Goal: Ask a question: Seek information or help from site administrators or community

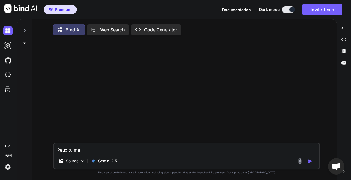
click at [94, 149] on textarea "Peux tu me" at bounding box center [187, 149] width 266 height 10
drag, startPoint x: 61, startPoint y: 152, endPoint x: 45, endPoint y: 150, distance: 16.2
click at [54, 153] on textarea "Peux tu me" at bounding box center [187, 149] width 266 height 10
type textarea "D"
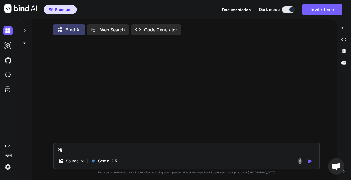
type textarea "P"
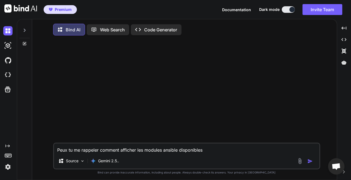
type textarea "Peux tu me rappeler comment afficher les modules ansible disponibles"
click at [311, 159] on img "button" at bounding box center [310, 161] width 5 height 5
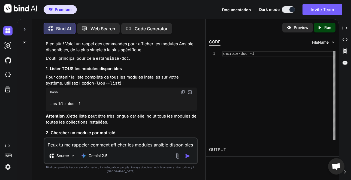
scroll to position [31, 0]
drag, startPoint x: 89, startPoint y: 104, endPoint x: 50, endPoint y: 104, distance: 39.3
click at [50, 104] on div "ansible-doc -l" at bounding box center [121, 104] width 151 height 14
click at [79, 103] on code "ansible-doc -l" at bounding box center [65, 104] width 31 height 6
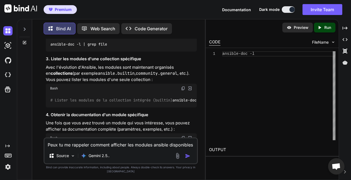
scroll to position [220, 0]
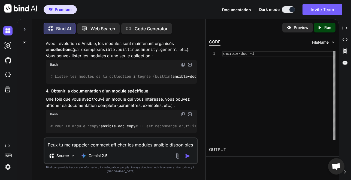
drag, startPoint x: 120, startPoint y: 82, endPoint x: 53, endPoint y: 83, distance: 66.6
click at [53, 83] on div "# Lister les modules de la collection intégrée (builtin) ansible-doc -l ansible…" at bounding box center [121, 76] width 151 height 14
click at [238, 79] on span "# Lister les modules de la collection "community.general"" at bounding box center [300, 76] width 124 height 5
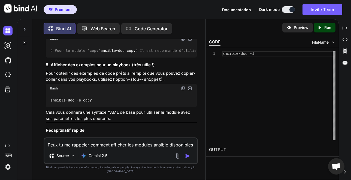
scroll to position [421, 0]
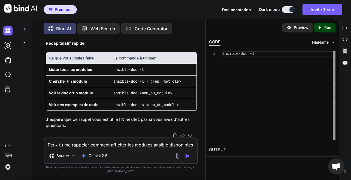
click at [122, 144] on textarea "Peux tu me rappeler comment afficher les modules ansible disponibles" at bounding box center [120, 143] width 153 height 10
type textarea "d"
type textarea "p"
click at [61, 148] on textarea "j'ai besoin de requeter" at bounding box center [120, 143] width 153 height 10
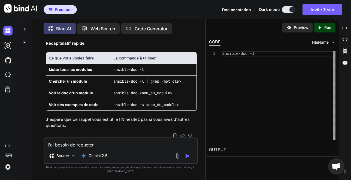
drag, startPoint x: 110, startPoint y: 151, endPoint x: 35, endPoint y: 148, distance: 74.9
click at [44, 147] on textarea "j'ai besoin de requeter" at bounding box center [120, 143] width 153 height 10
type textarea "j"
click at [75, 148] on textarea at bounding box center [120, 143] width 153 height 10
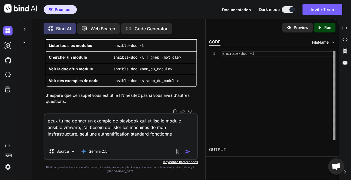
click at [177, 138] on textarea "peux tu me donner un exemple de playbook qui utilise le module ansible vmware, …" at bounding box center [120, 128] width 153 height 29
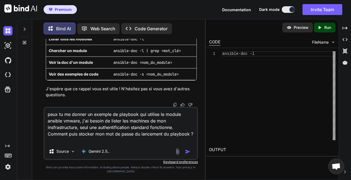
type textarea "peux tu me donner un exemple de playbook qui utilise le module ansible vmware, …"
click at [186, 154] on img "button" at bounding box center [187, 151] width 5 height 5
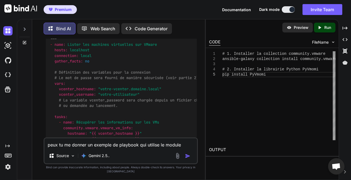
scroll to position [648, 0]
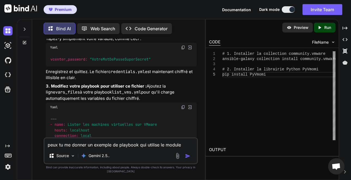
scroll to position [1025, 0]
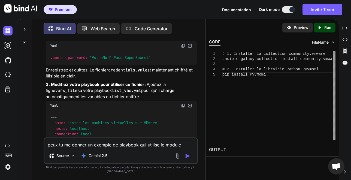
drag, startPoint x: 62, startPoint y: 90, endPoint x: 139, endPoint y: 88, distance: 76.4
click at [133, 26] on div "ansible-vault create credentials.yml" at bounding box center [121, 18] width 151 height 14
click at [144, 26] on div "ansible-vault create credentials.yml" at bounding box center [121, 18] width 151 height 14
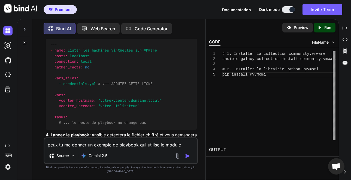
scroll to position [1088, 0]
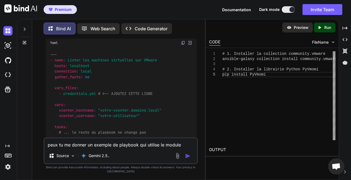
drag, startPoint x: 149, startPoint y: 86, endPoint x: 68, endPoint y: 91, distance: 80.7
click at [68, 17] on p "Enregistrez et quittez. Le fichier credentials.yml est maintenant chiffré et il…" at bounding box center [121, 10] width 151 height 12
click at [79, 17] on p "Enregistrez et quittez. Le fichier credentials.yml est maintenant chiffré et il…" at bounding box center [121, 10] width 151 height 12
drag, startPoint x: 65, startPoint y: 84, endPoint x: 98, endPoint y: 87, distance: 32.6
click at [98, 17] on p "Enregistrez et quittez. Le fichier credentials.yml est maintenant chiffré et il…" at bounding box center [121, 10] width 151 height 12
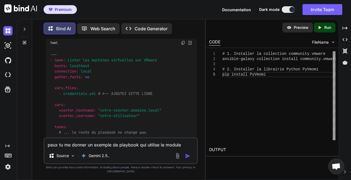
click at [95, 24] on strong "3. Modifiez votre playbook pour utiliser ce fichier :" at bounding box center [96, 21] width 101 height 5
drag, startPoint x: 70, startPoint y: 100, endPoint x: 152, endPoint y: 99, distance: 82.4
click at [152, 37] on p "3. Modifiez votre playbook pour utiliser ce fichier : Ajoutez la ligne vars_fil…" at bounding box center [121, 28] width 151 height 19
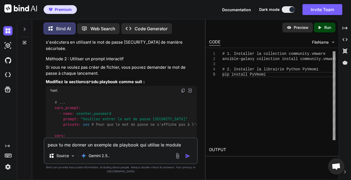
scroll to position [1244, 0]
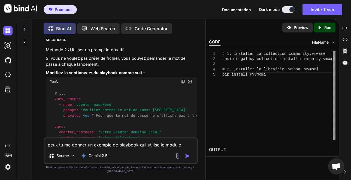
drag, startPoint x: 70, startPoint y: 71, endPoint x: 137, endPoint y: 71, distance: 66.6
click at [104, 8] on div "Bash" at bounding box center [121, 2] width 151 height 9
drag, startPoint x: 171, startPoint y: 96, endPoint x: 80, endPoint y: 98, distance: 90.9
click at [80, 22] on div "ansible-playbook list_vms.yml --ask-vault-pass" at bounding box center [121, 15] width 151 height 14
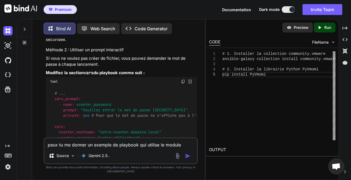
click at [86, 18] on code "ansible-playbook list_vms.yml --ask-vault-pass" at bounding box center [100, 15] width 101 height 6
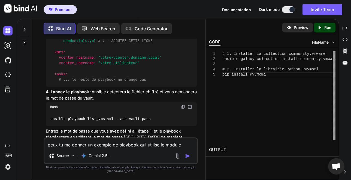
scroll to position [1150, 0]
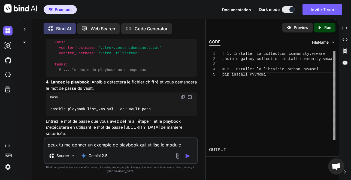
click at [103, 148] on textarea "peux tu me donner un exemple de playbook qui utilise le module ansible vmware, …" at bounding box center [120, 143] width 153 height 10
type textarea "D"
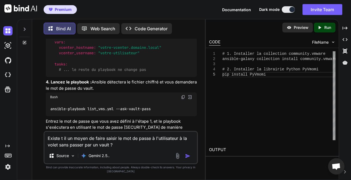
type textarea "Existe t il un moyen de faire saisir le mot de passe à l'utilisateur à la volet…"
click at [191, 159] on button "button" at bounding box center [189, 155] width 8 height 5
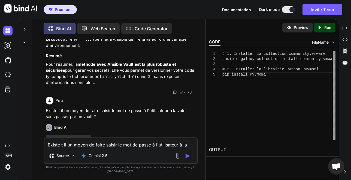
scroll to position [1603, 0]
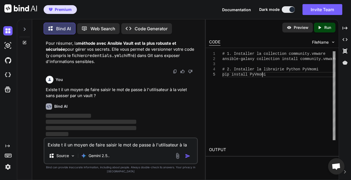
click at [249, 117] on div "# 1. Installer la collection community.vmware ansible-galaxy collection install…" at bounding box center [279, 95] width 113 height 89
drag, startPoint x: 344, startPoint y: 29, endPoint x: 338, endPoint y: 36, distance: 9.7
click at [344, 29] on icon "Created with Pixso." at bounding box center [345, 28] width 5 height 5
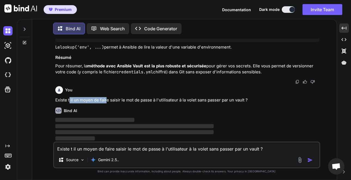
drag, startPoint x: 90, startPoint y: 100, endPoint x: 112, endPoint y: 100, distance: 21.6
click at [105, 100] on p "Existe t il un moyen de faire saisir le mot de passe à l'utilisateur à la volet…" at bounding box center [187, 100] width 264 height 6
click at [131, 99] on p "Existe t il un moyen de faire saisir le mot de passe à l'utilisateur à la volet…" at bounding box center [187, 100] width 264 height 6
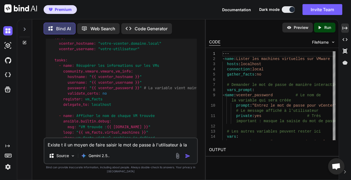
scroll to position [1772, 0]
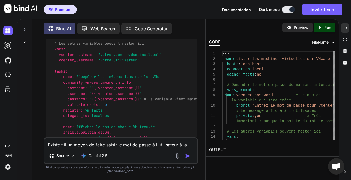
click at [347, 28] on icon at bounding box center [345, 27] width 5 height 3
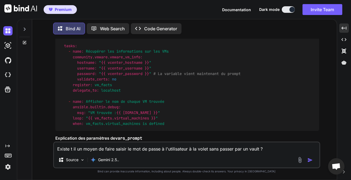
scroll to position [1514, 0]
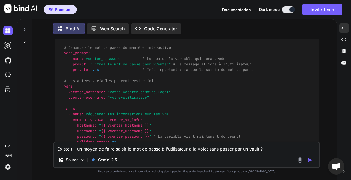
click at [306, 5] on img at bounding box center [306, 2] width 4 height 4
click at [105, 103] on div "--- - name: Lister les machines virtuelles sur VMware hosts: localhost connecti…" at bounding box center [187, 100] width 264 height 187
drag, startPoint x: 104, startPoint y: 101, endPoint x: 58, endPoint y: 97, distance: 46.1
click at [58, 97] on div "--- - name: Lister les machines virtuelles sur VMware hosts: localhost connecti…" at bounding box center [187, 100] width 264 height 187
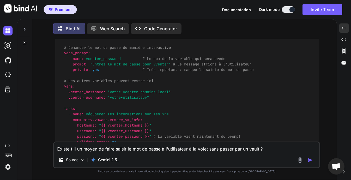
copy code "hosts: localhost connection: local"
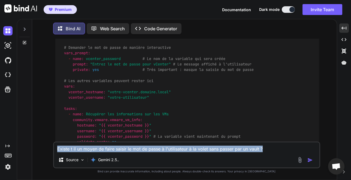
click at [84, 153] on div "Existe t il un moyen de faire saisir le mot de passe à l'utilisateur à la volet…" at bounding box center [186, 155] width 267 height 27
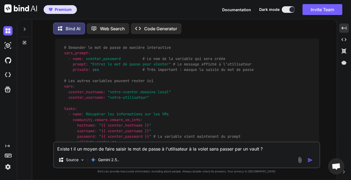
click at [84, 152] on textarea "Existe t il un moyen de faire saisir le mot de passe à l'utilisateur à la volet…" at bounding box center [187, 147] width 266 height 10
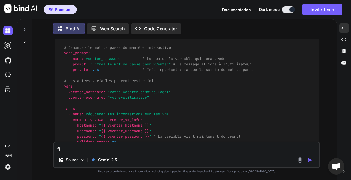
type textarea "f"
click at [110, 148] on textarea at bounding box center [187, 147] width 266 height 10
type textarea "d"
type textarea "D"
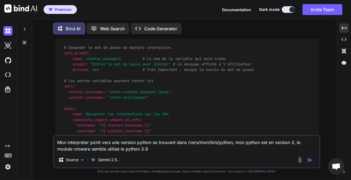
click at [295, 142] on textarea "Mon interpreter point vers une version python se trouvant dans /vers/mon/bin/py…" at bounding box center [187, 144] width 266 height 16
click at [158, 148] on textarea "Mon interpreter point vers une version python se trouvant dans /vers/mon/bin/py…" at bounding box center [187, 144] width 266 height 16
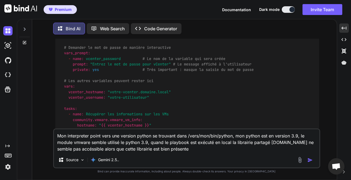
drag, startPoint x: 284, startPoint y: 137, endPoint x: 292, endPoint y: 137, distance: 8.7
click at [284, 137] on textarea "Mon interpreter point vers une version python se trouvant dans /vers/mon/bin/py…" at bounding box center [187, 140] width 266 height 23
click at [297, 136] on textarea "Mon interpreter point vers une version python se trouvant dans /vers/mon/bin/py…" at bounding box center [187, 140] width 266 height 23
click at [225, 136] on textarea "Mon interpreter point vers une version python se trouvant dans /vers/mon/bin/py…" at bounding box center [187, 140] width 266 height 23
click at [245, 136] on textarea "Mon interpreter point vers une version python se trouvant dans /vers/mon/bin/py…" at bounding box center [187, 140] width 266 height 23
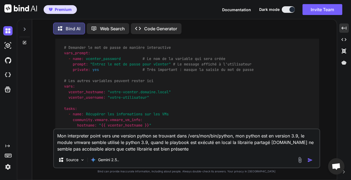
click at [275, 139] on textarea "Mon interpreter point vers une version python se trouvant dans /vers/mon/bin/py…" at bounding box center [187, 140] width 266 height 23
drag, startPoint x: 287, startPoint y: 137, endPoint x: 294, endPoint y: 137, distance: 6.5
click at [287, 137] on textarea "Mon interpreter point vers une version python se trouvant dans /vers/mon/bin/py…" at bounding box center [187, 140] width 266 height 23
click at [301, 137] on textarea "Mon interpreter point vers une version python se trouvant dans /vers/mon/bin/py…" at bounding box center [187, 140] width 266 height 23
click at [299, 136] on textarea "Mon interpreter point vers une version python se trouvant dans /vers/mon/bin/py…" at bounding box center [187, 140] width 266 height 23
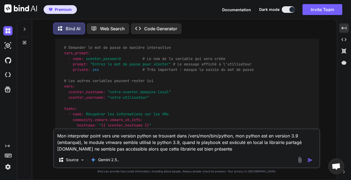
click at [138, 143] on textarea "Mon interpreter point vers une version python se trouvant dans /vers/mon/bin/py…" at bounding box center [187, 140] width 266 height 23
click at [159, 143] on textarea "Mon interpreter point vers une version python se trouvant dans /vers/mon/bin/py…" at bounding box center [187, 140] width 266 height 23
drag, startPoint x: 167, startPoint y: 148, endPoint x: 199, endPoint y: 149, distance: 32.5
click at [167, 148] on textarea "Mon interpreter point vers une version python se trouvant dans /vers/mon/bin/py…" at bounding box center [187, 140] width 266 height 23
click at [203, 149] on textarea "Mon interpreter point vers une version python se trouvant dans /vers/mon/bin/py…" at bounding box center [187, 140] width 266 height 23
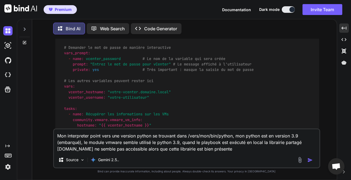
click at [245, 151] on textarea "Mon interpreter point vers une version python se trouvant dans /vers/mon/bin/py…" at bounding box center [187, 140] width 266 height 23
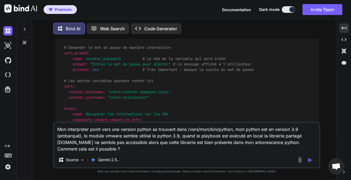
type textarea "Mon interpreter point vers une version python se trouvant dans /vers/mon/bin/py…"
click at [309, 160] on img "button" at bounding box center [310, 159] width 5 height 5
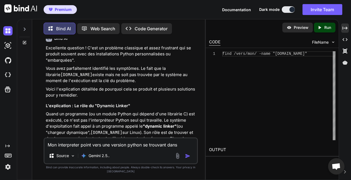
scroll to position [2281, 0]
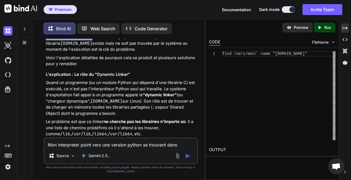
drag, startPoint x: 46, startPoint y: 106, endPoint x: 169, endPoint y: 109, distance: 123.7
click at [95, 109] on div "You Peux tu me rappeler comment afficher les modules ansible disponibles Bind A…" at bounding box center [121, 88] width 153 height 99
click at [186, 53] on p "Vous avez parfaitement identifié les symptômes. Le fait que la librairie [DOMAI…" at bounding box center [121, 43] width 151 height 19
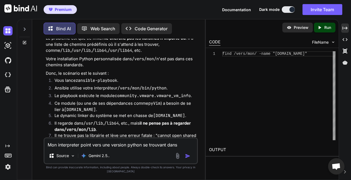
scroll to position [2375, 0]
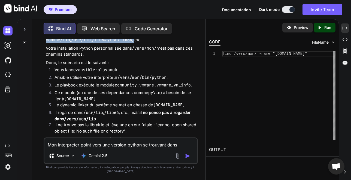
drag, startPoint x: 58, startPoint y: 98, endPoint x: 110, endPoint y: 114, distance: 54.1
click at [110, 43] on p "Le problème est que ce linker ne cherche pas les librairies n'importe où . Il a…" at bounding box center [121, 34] width 151 height 19
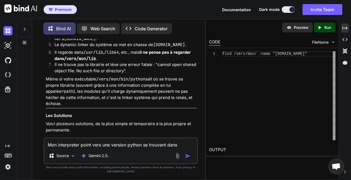
scroll to position [2438, 0]
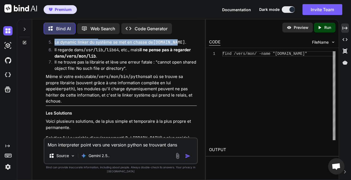
drag, startPoint x: 83, startPoint y: 78, endPoint x: 180, endPoint y: 114, distance: 103.2
click at [180, 71] on ol "Vous lancez ansible-playbook . Ansible utilise votre interpréteur /vers/mon/bin…" at bounding box center [121, 37] width 151 height 67
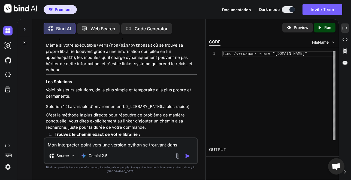
click at [104, 28] on li "Il regarde dans /usr/lib , /lib64 , etc., mais il ne pense pas à regarder dans …" at bounding box center [123, 22] width 147 height 12
drag, startPoint x: 61, startPoint y: 90, endPoint x: 154, endPoint y: 98, distance: 93.4
click at [154, 28] on li "Il regarde dans /usr/lib , /lib64 , etc., mais il ne pense pas à regarder dans …" at bounding box center [123, 22] width 147 height 12
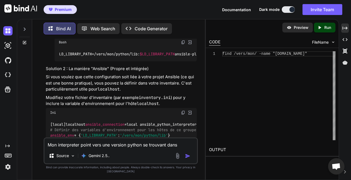
scroll to position [2721, 0]
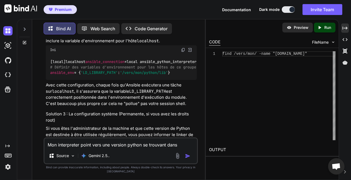
drag, startPoint x: 138, startPoint y: 61, endPoint x: 81, endPoint y: 61, distance: 57.0
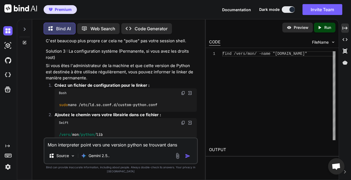
scroll to position [0, 0]
drag, startPoint x: 51, startPoint y: 97, endPoint x: 183, endPoint y: 97, distance: 131.5
click at [183, 17] on div "[local] localhost ansible_connection =local ansible_python_interpreter=/vers/mo…" at bounding box center [121, 4] width 151 height 25
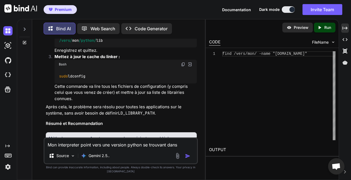
scroll to position [2846, 0]
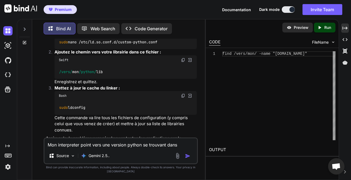
drag, startPoint x: 65, startPoint y: 90, endPoint x: 92, endPoint y: 102, distance: 30.2
click at [92, 19] on p "Si vous êtes l'administrateur de la machine et que cette version de Python est …" at bounding box center [121, 9] width 151 height 19
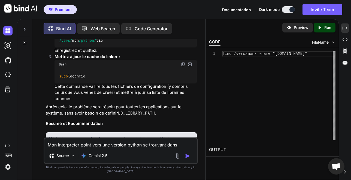
scroll to position [2909, 0]
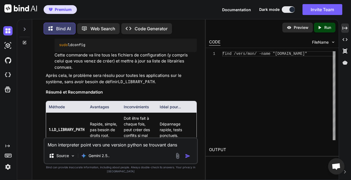
drag, startPoint x: 164, startPoint y: 66, endPoint x: 129, endPoint y: 67, distance: 34.9
click at [118, 16] on div "/vers/ mon /python/ lib" at bounding box center [126, 9] width 142 height 14
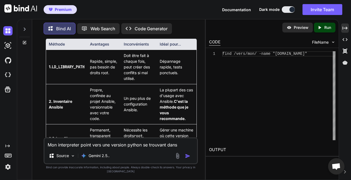
scroll to position [2940, 0]
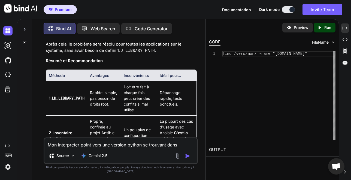
drag, startPoint x: 78, startPoint y: 113, endPoint x: 134, endPoint y: 119, distance: 56.8
click at [134, 39] on p "Cette commande va lire tous les fichiers de configuration (y compris celui que …" at bounding box center [126, 30] width 142 height 19
click at [99, 53] on p "Après cela, le problème sera résolu pour toutes les applications sur le système…" at bounding box center [121, 47] width 151 height 12
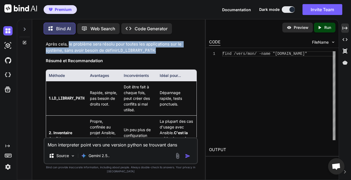
drag, startPoint x: 73, startPoint y: 124, endPoint x: 174, endPoint y: 132, distance: 101.2
click at [174, 53] on p "Après cela, le problème sera résolu pour toutes les applications sur le système…" at bounding box center [121, 47] width 151 height 12
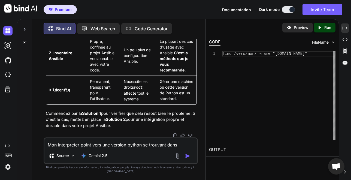
scroll to position [3097, 0]
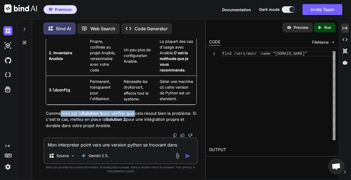
drag, startPoint x: 60, startPoint y: 119, endPoint x: 137, endPoint y: 120, distance: 77.0
click at [136, 120] on p "Commencez par la Solution 1 pour vérifier que cela résout bien le problème. Si …" at bounding box center [121, 120] width 151 height 19
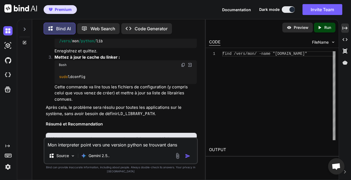
scroll to position [2783, 0]
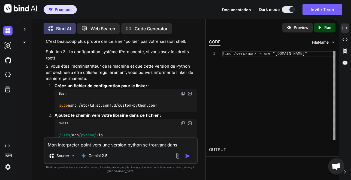
drag, startPoint x: 49, startPoint y: 69, endPoint x: 188, endPoint y: 98, distance: 141.6
click at [188, 18] on div "[local] localhost ansible_connection =local ansible_python_interpreter=/vers/mo…" at bounding box center [121, 4] width 151 height 25
copy code "[local] localhost ansible_connection =local ansible_python_interpreter=/vers/mo…"
click at [101, 148] on textarea "Mon interpreter point vers une version python se trouvant dans /vers/mon/bin/py…" at bounding box center [120, 143] width 153 height 10
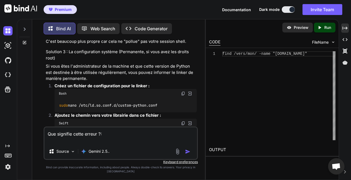
paste textarea "**********"
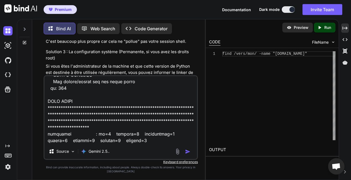
type textarea "**********"
click at [186, 154] on img "button" at bounding box center [187, 151] width 5 height 5
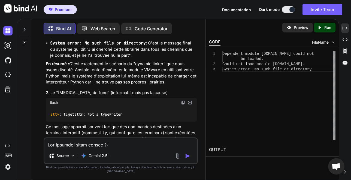
scroll to position [3388, 0]
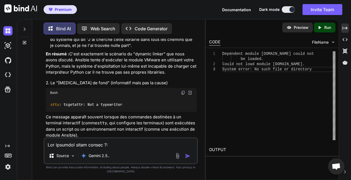
drag, startPoint x: 62, startPoint y: 77, endPoint x: 160, endPoint y: 105, distance: 101.9
click at [160, 49] on ul "Could not load program /share/python/AIX/latest/bin/python : Le système d'explo…" at bounding box center [121, 17] width 151 height 61
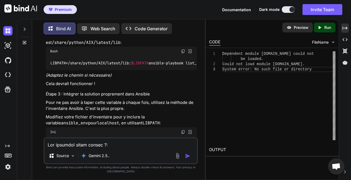
scroll to position [3702, 0]
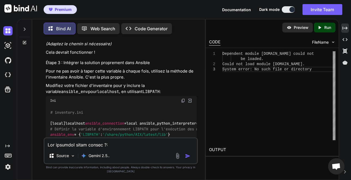
drag, startPoint x: 62, startPoint y: 99, endPoint x: 76, endPoint y: 98, distance: 13.7
click at [76, 35] on code "LIBPATH=/share/python/AIX/latest/lib: $LIBPATH ansible-playbook list_vms.yml --…" at bounding box center [149, 32] width 199 height 6
click at [89, 35] on code "LIBPATH=/share/python/AIX/latest/lib: $LIBPATH ansible-playbook list_vms.yml --…" at bounding box center [149, 32] width 199 height 6
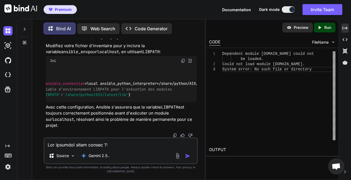
scroll to position [0, 0]
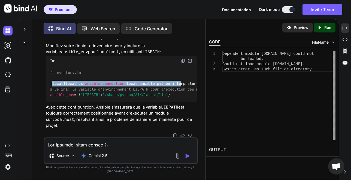
drag, startPoint x: 53, startPoint y: 72, endPoint x: 171, endPoint y: 81, distance: 117.7
click at [171, 79] on code "# inventory.ini [local] localhost ansible_connection =local ansible_python_inte…" at bounding box center [175, 84] width 251 height 28
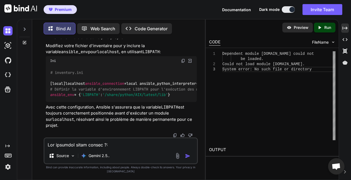
click at [159, 92] on span "# Définir la variable d'environnement LIBPATH pour l'exécution des modules" at bounding box center [131, 89] width 162 height 5
